Goal: Transaction & Acquisition: Purchase product/service

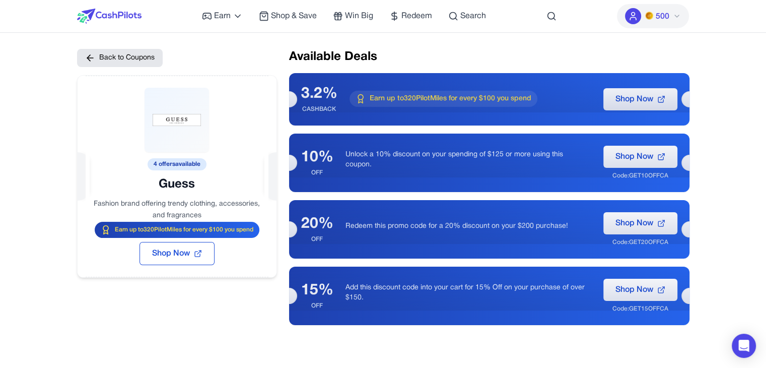
click at [461, 53] on h2 "Available Deals" at bounding box center [489, 57] width 400 height 16
drag, startPoint x: 150, startPoint y: 17, endPoint x: 90, endPoint y: 18, distance: 60.4
click at [90, 18] on div "Earn Play Games Enjoy fun games and earn Try New App Test new app for rewards T…" at bounding box center [383, 16] width 612 height 32
click at [562, 67] on div "Available Deals 3.2% CASHBACK Earn up to 320 PilotMiles for every $100 you spen…" at bounding box center [489, 187] width 400 height 276
click at [122, 17] on img at bounding box center [109, 16] width 64 height 15
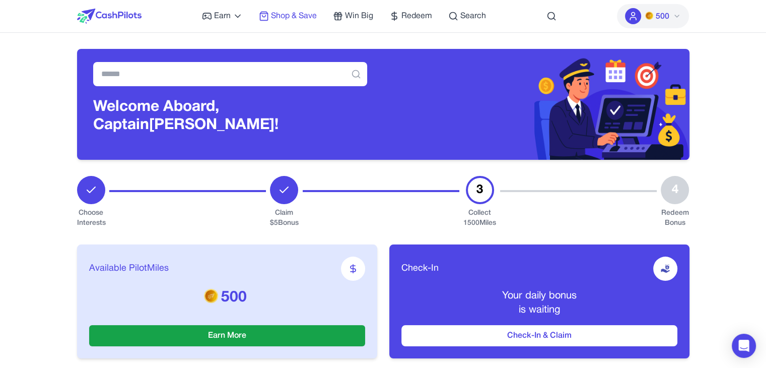
click at [292, 17] on span "Shop & Save" at bounding box center [294, 16] width 46 height 12
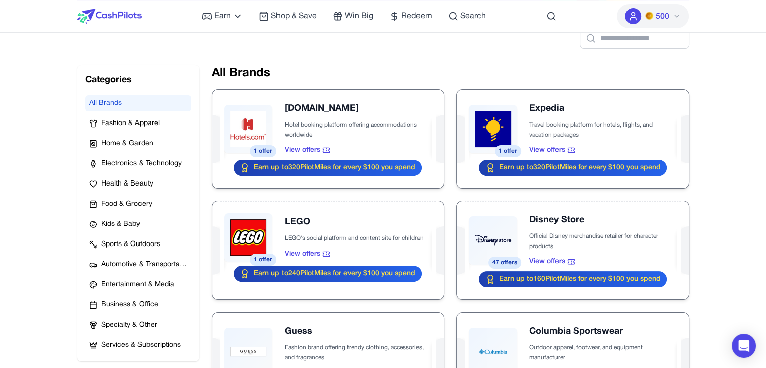
scroll to position [151, 0]
